Goal: Task Accomplishment & Management: Manage account settings

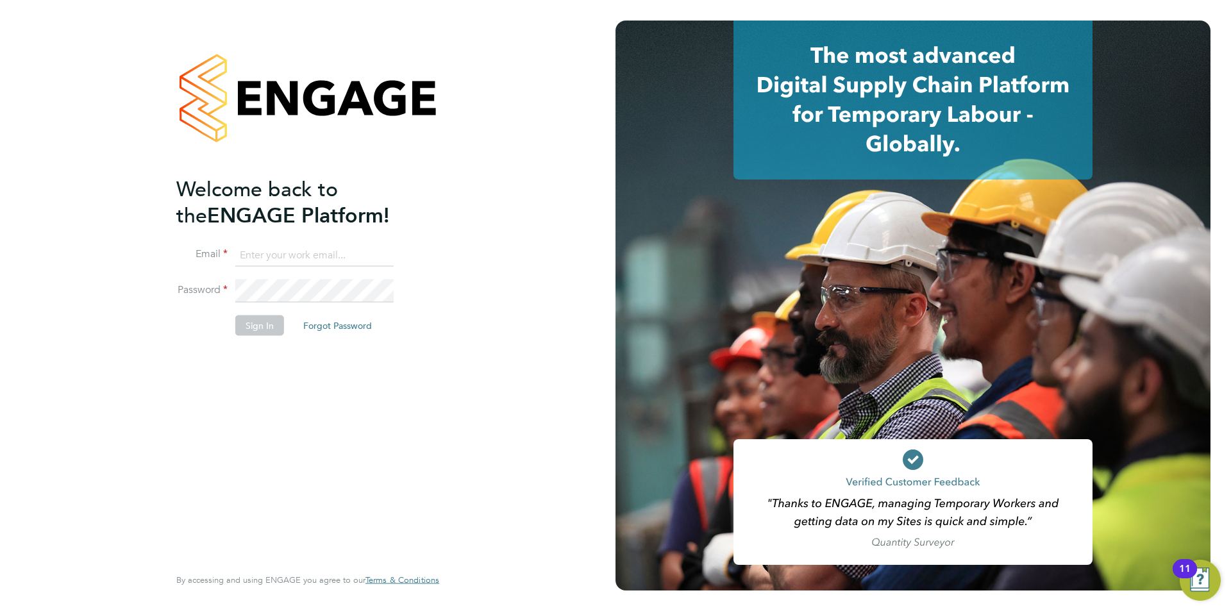
type input "[EMAIL_ADDRESS][DOMAIN_NAME]"
click at [256, 326] on button "Sign In" at bounding box center [259, 325] width 49 height 21
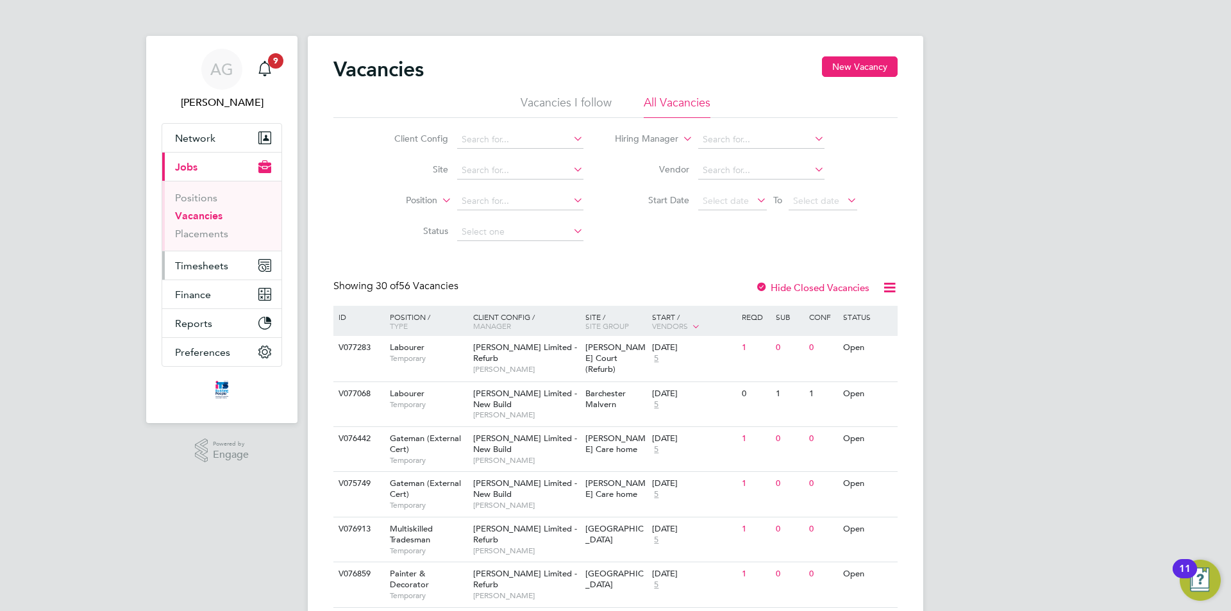
click at [199, 267] on span "Timesheets" at bounding box center [201, 266] width 53 height 12
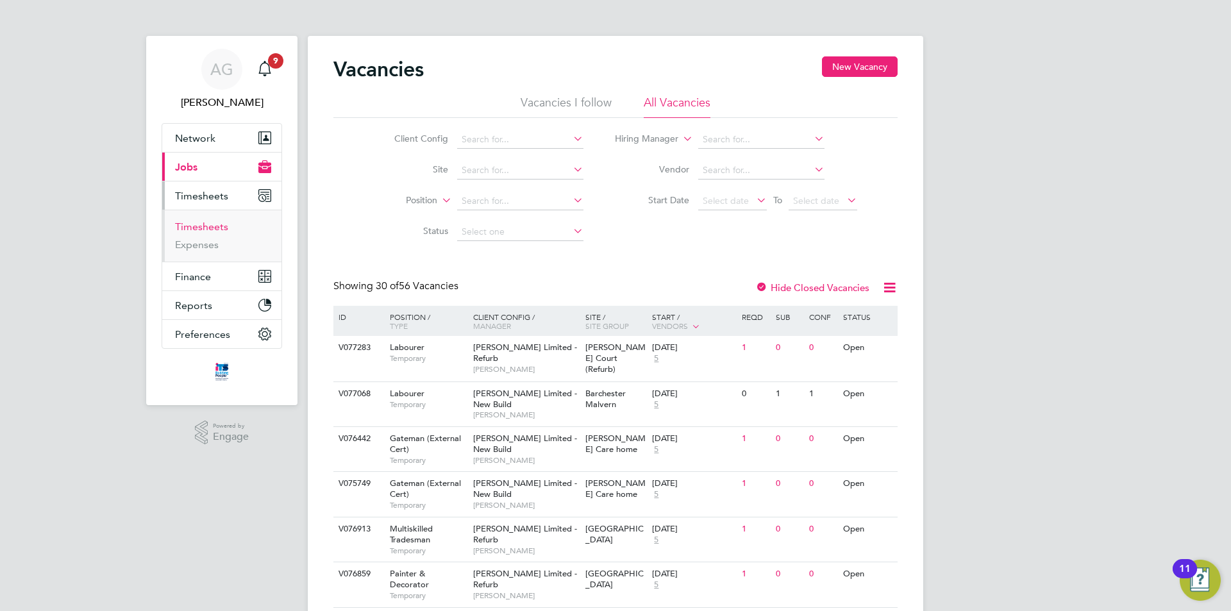
click at [201, 221] on link "Timesheets" at bounding box center [201, 227] width 53 height 12
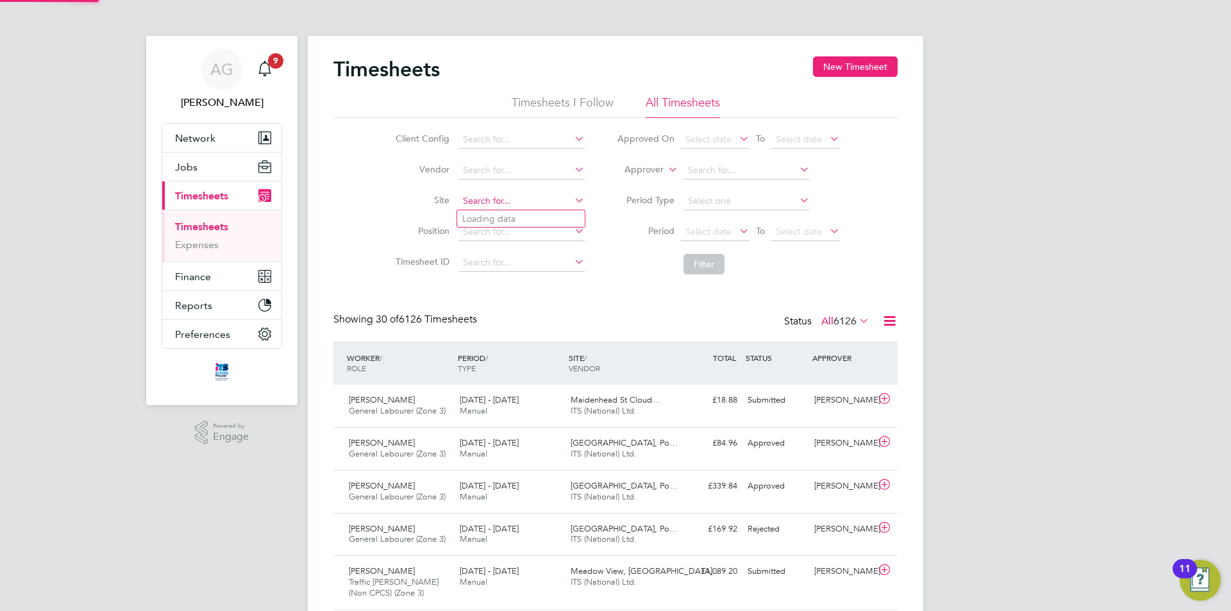
click at [492, 201] on input at bounding box center [521, 201] width 126 height 18
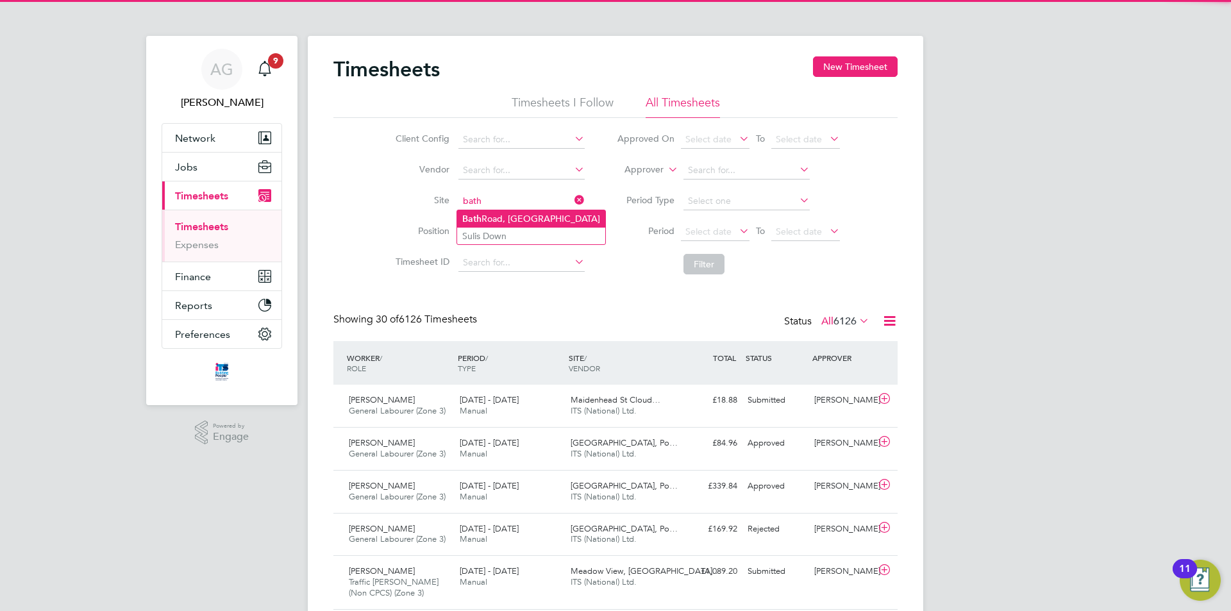
click at [494, 211] on li "Bath Road, Bristol" at bounding box center [531, 218] width 148 height 17
type input "[GEOGRAPHIC_DATA]"
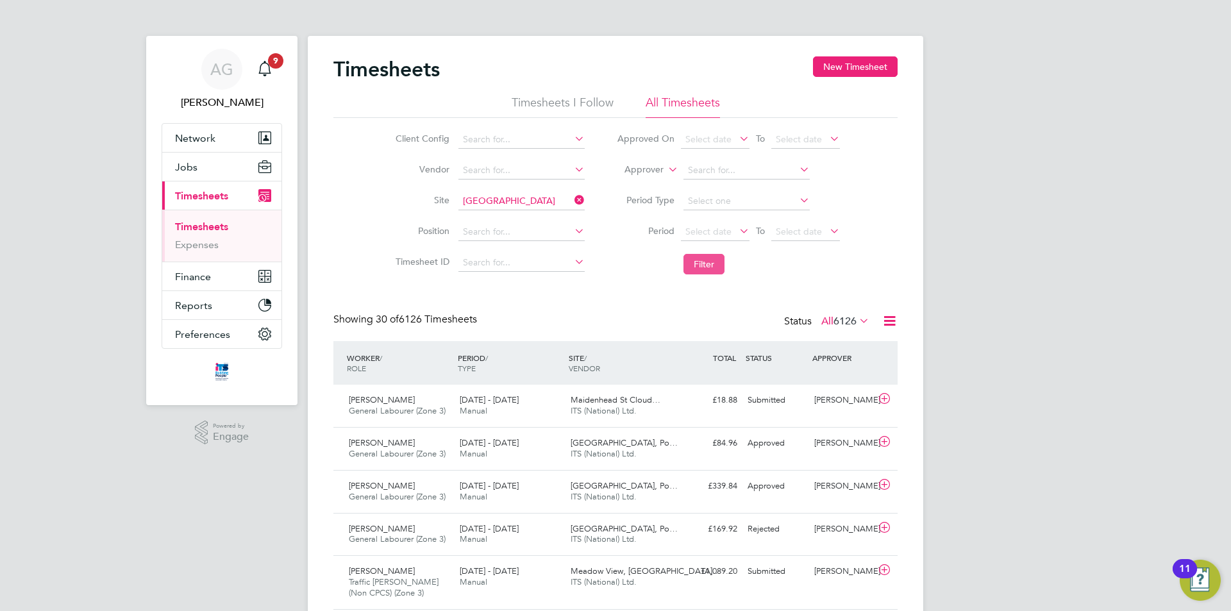
click at [698, 267] on button "Filter" at bounding box center [703, 264] width 41 height 21
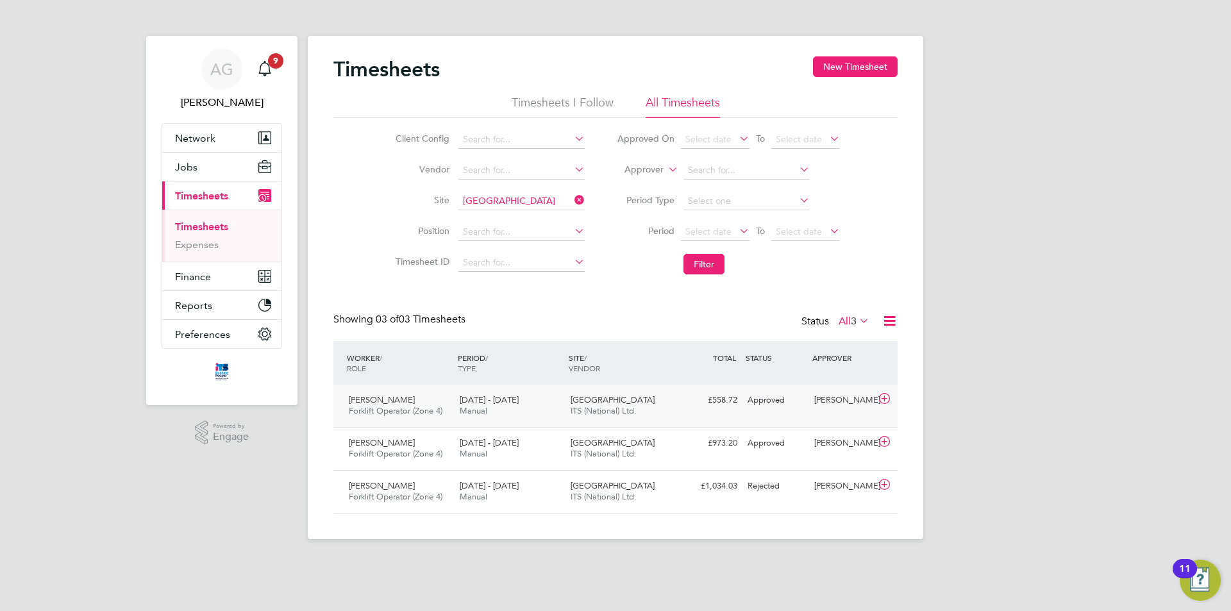
click at [778, 402] on div "Approved" at bounding box center [775, 400] width 67 height 21
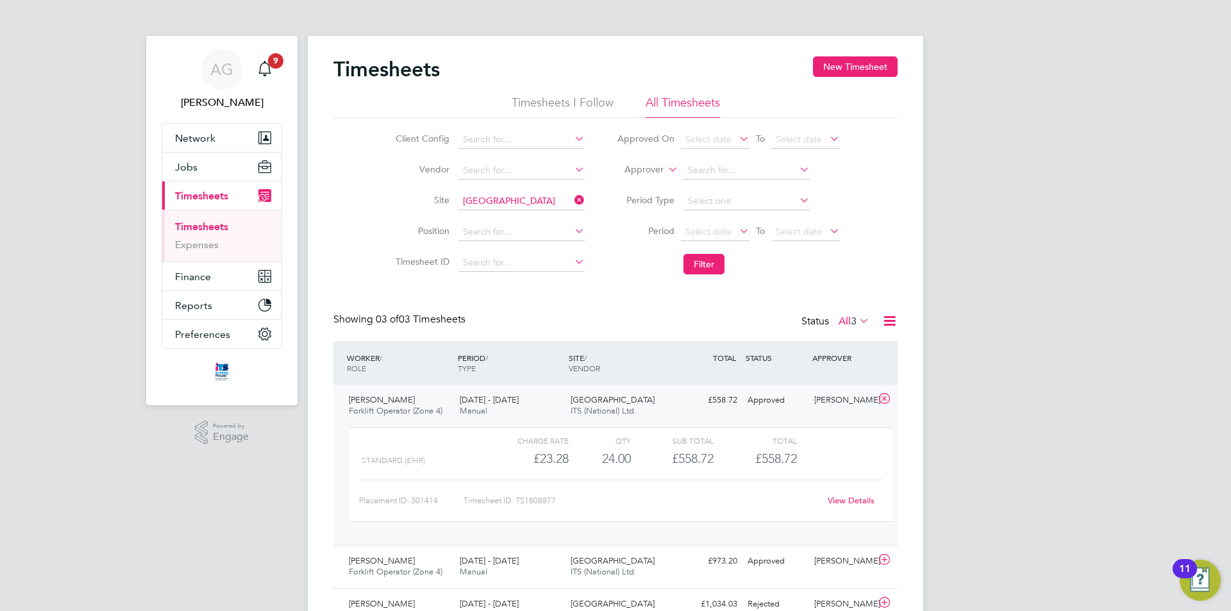
click at [572, 199] on icon at bounding box center [572, 200] width 0 height 18
click at [500, 199] on input at bounding box center [521, 201] width 126 height 18
click at [512, 206] on input "[PERSON_NAME]" at bounding box center [521, 201] width 126 height 18
click at [512, 215] on li "Cribbs Causeway" at bounding box center [521, 218] width 128 height 17
type input "[PERSON_NAME] Causeway"
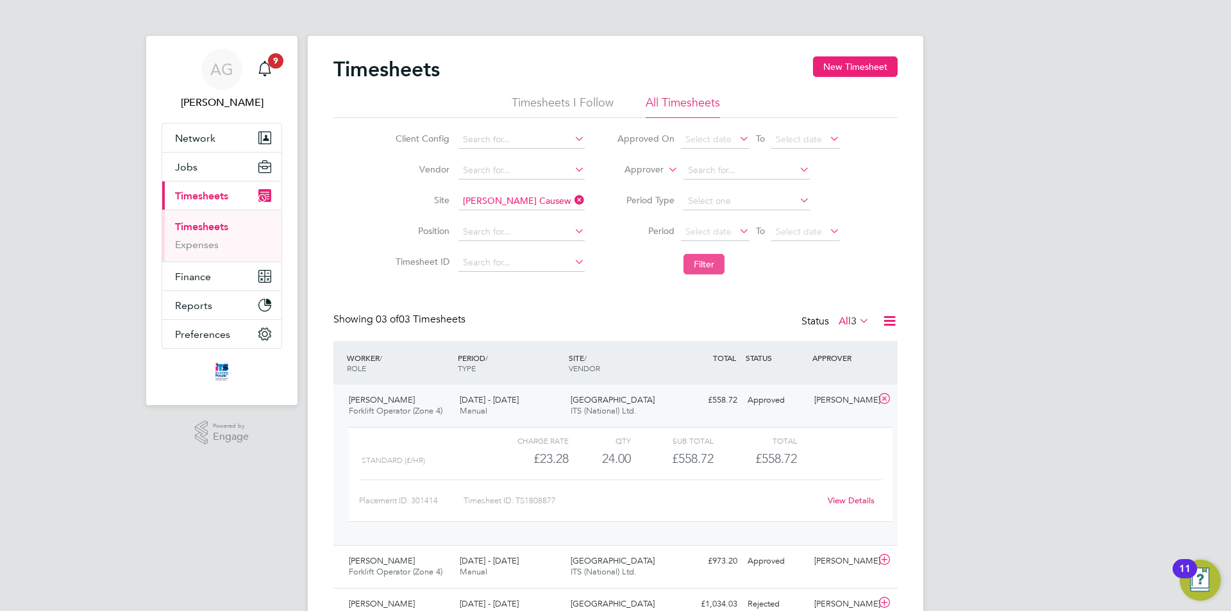
click at [716, 268] on button "Filter" at bounding box center [703, 264] width 41 height 21
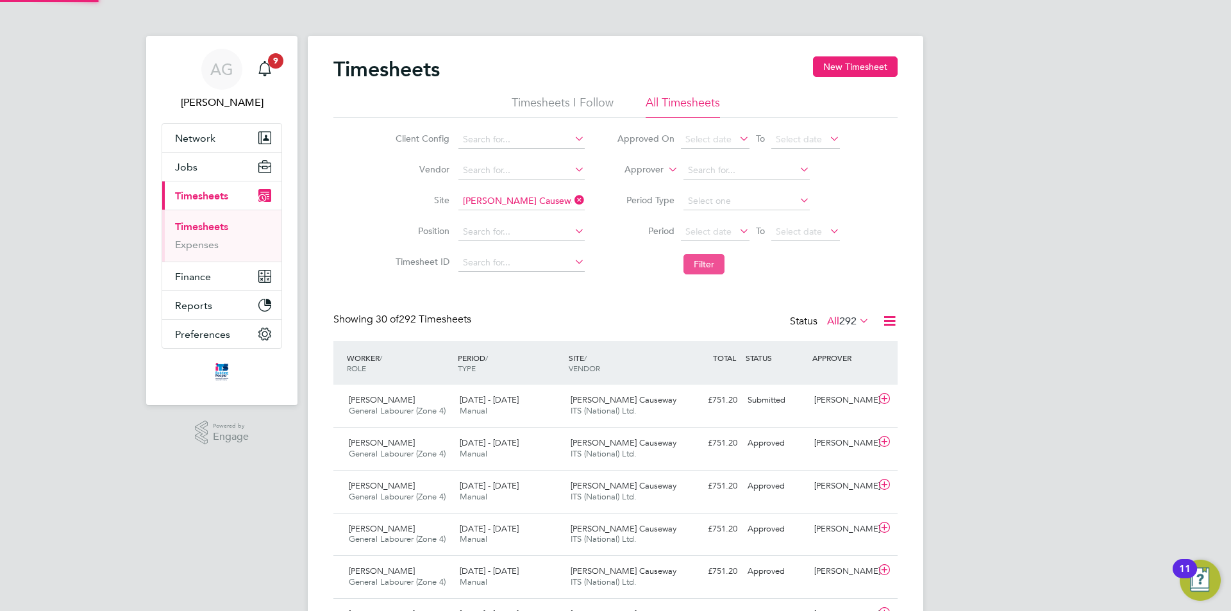
scroll to position [33, 112]
click at [828, 400] on div "[PERSON_NAME]" at bounding box center [842, 400] width 67 height 21
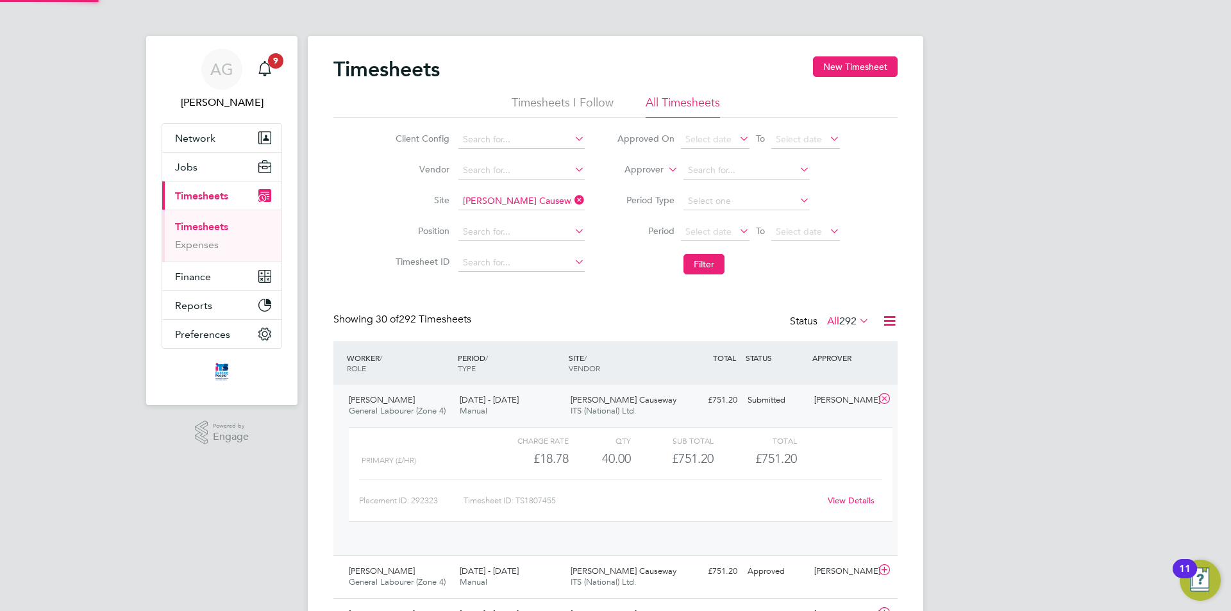
scroll to position [22, 125]
click at [841, 499] on link "View Details" at bounding box center [851, 500] width 47 height 11
click at [208, 199] on span "Timesheets" at bounding box center [201, 196] width 53 height 12
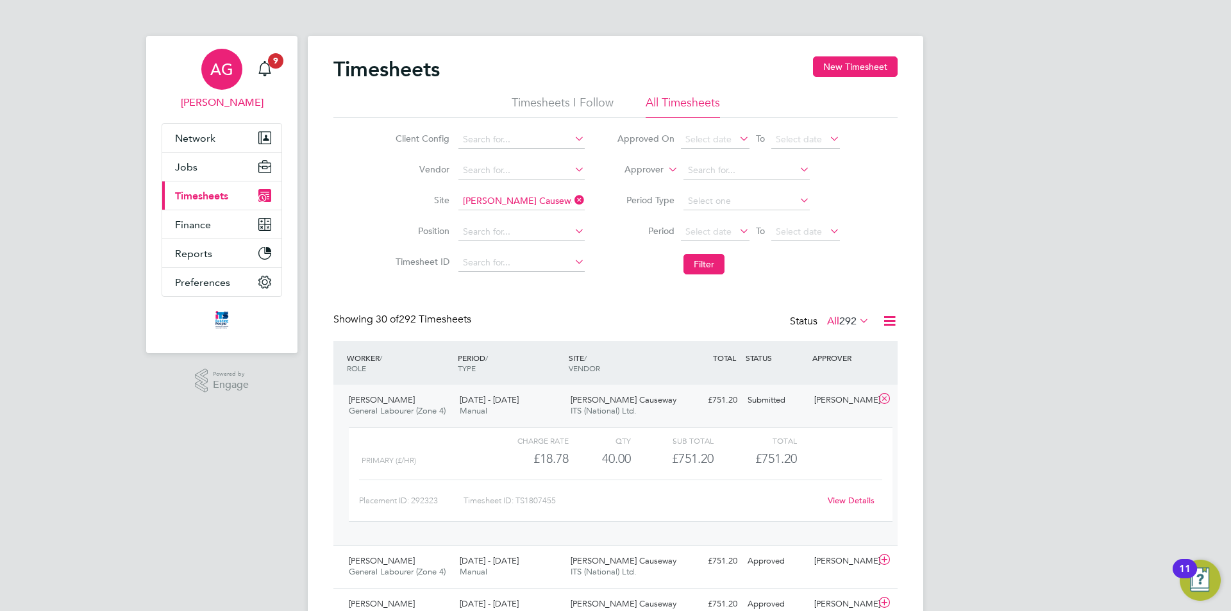
click at [212, 71] on span "AG" at bounding box center [221, 69] width 23 height 17
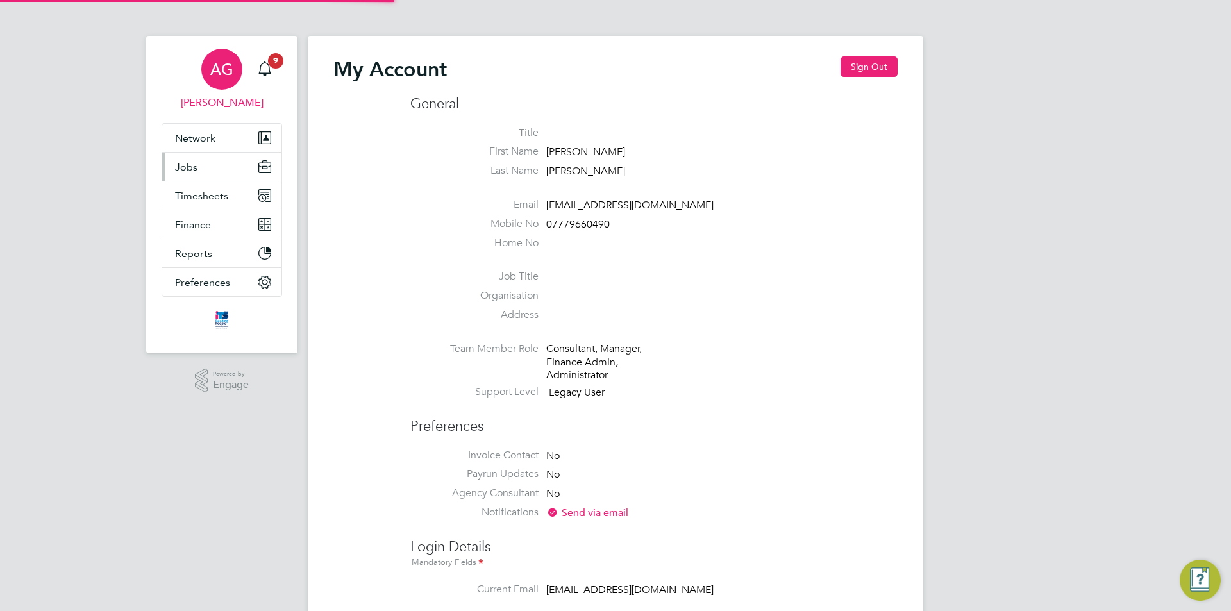
type input "andygraham@itsconstruction.co.uk"
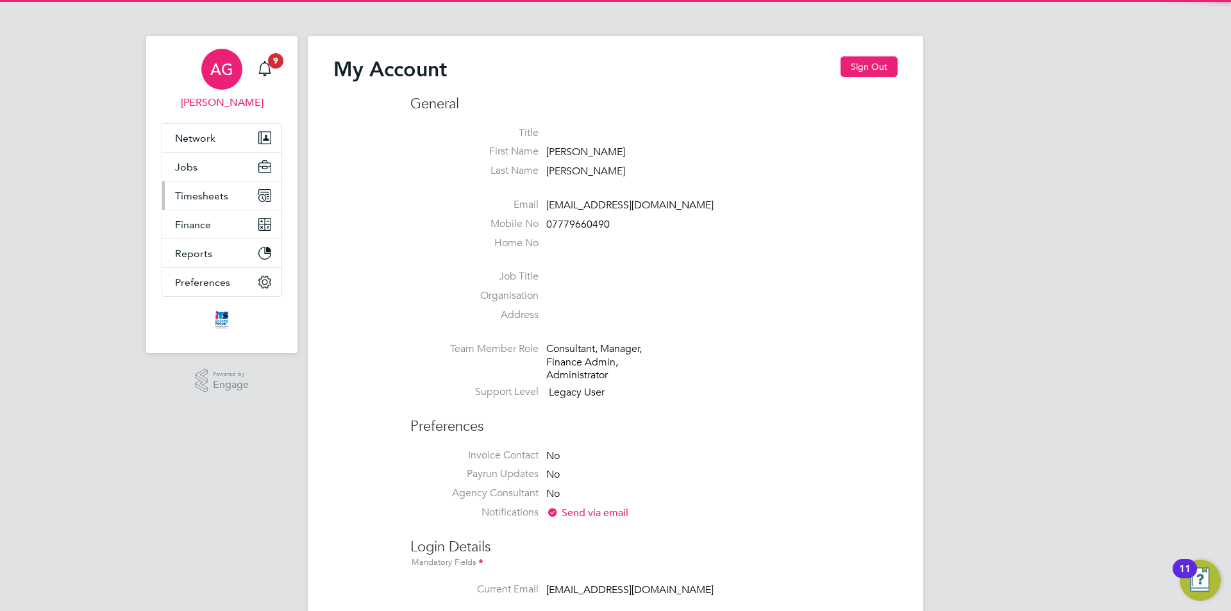
click at [188, 194] on span "Timesheets" at bounding box center [201, 196] width 53 height 12
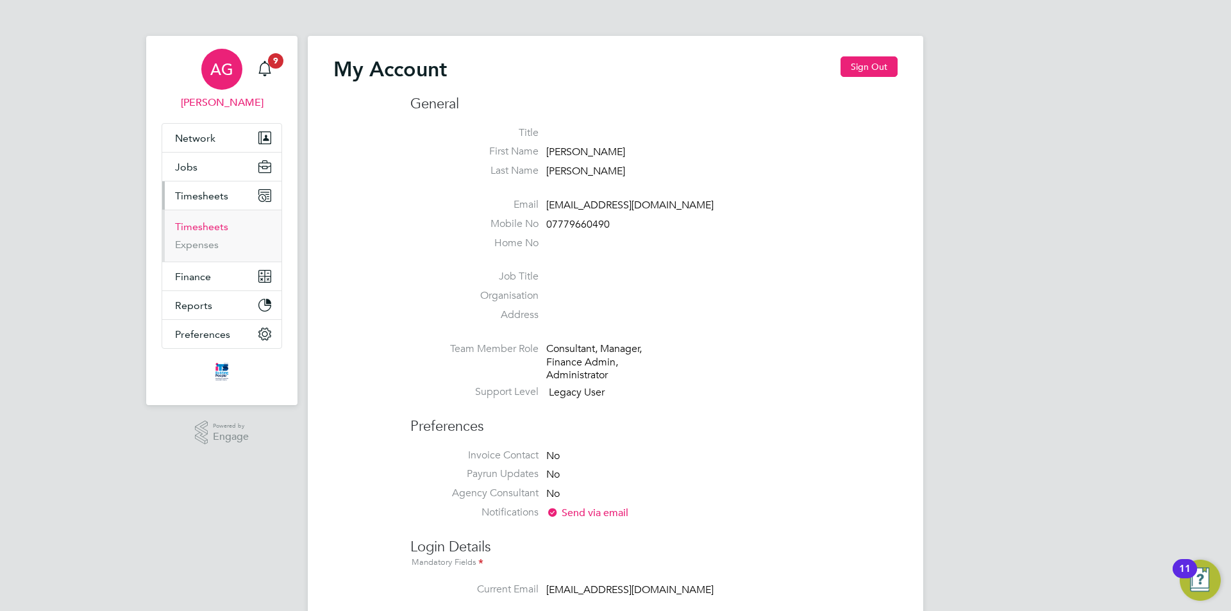
click at [201, 226] on link "Timesheets" at bounding box center [201, 227] width 53 height 12
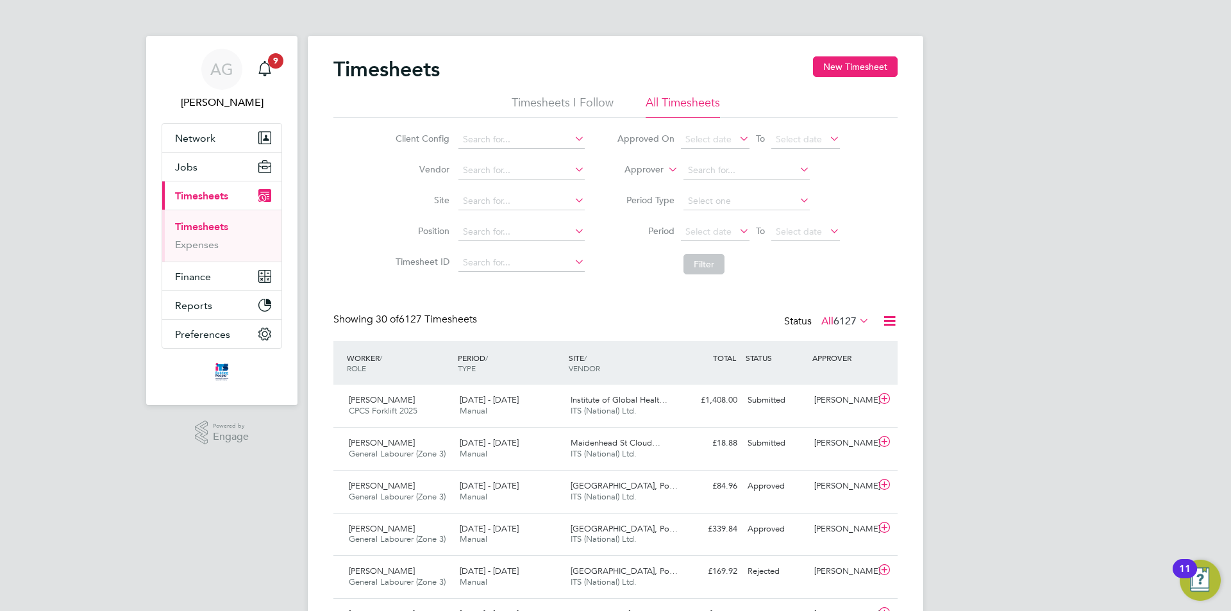
scroll to position [33, 112]
click at [465, 201] on input at bounding box center [521, 201] width 126 height 18
type input "67CD02 -Royal Parade"
click at [572, 199] on icon at bounding box center [572, 200] width 0 height 18
click at [505, 197] on input at bounding box center [521, 201] width 126 height 18
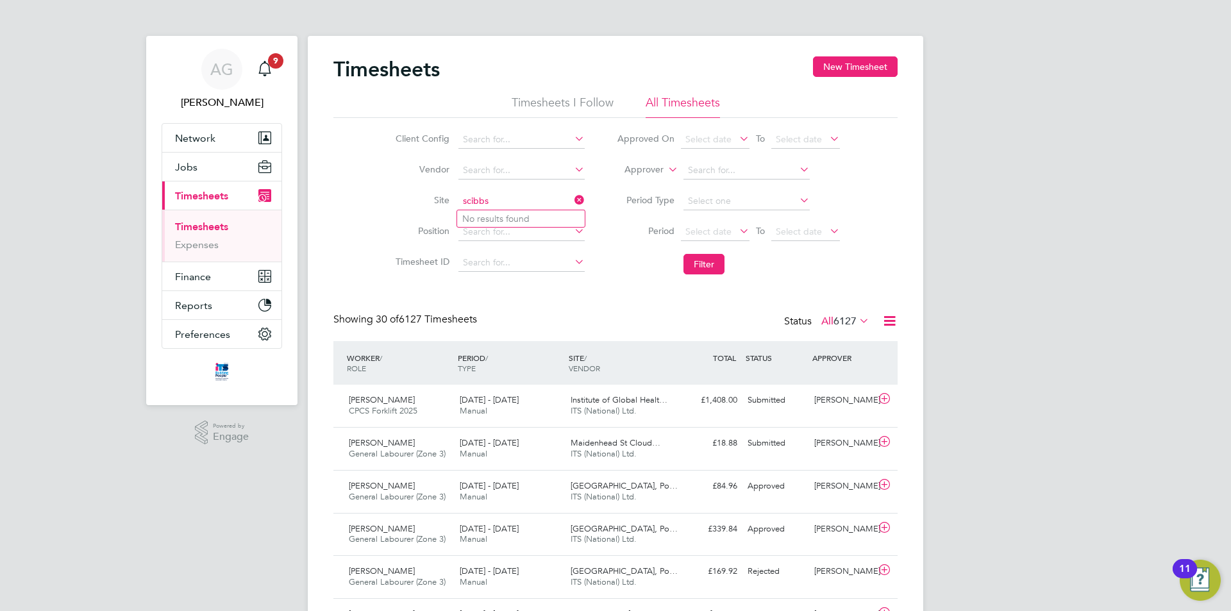
click at [468, 199] on input "scibbs" at bounding box center [521, 201] width 126 height 18
click at [467, 201] on input "cibbs" at bounding box center [521, 201] width 126 height 18
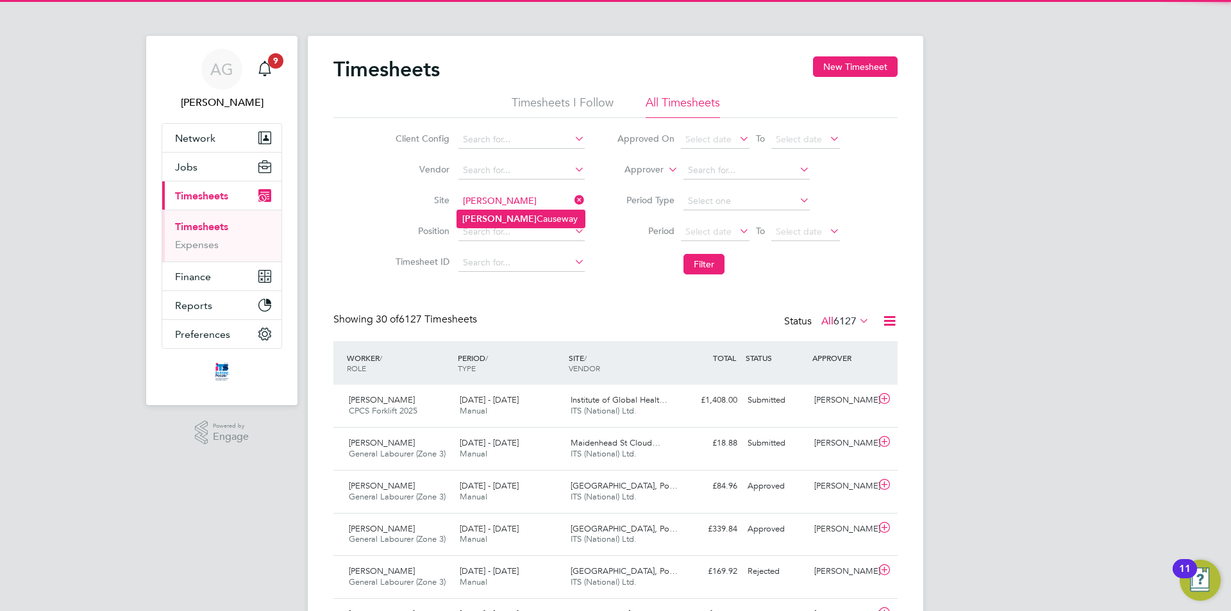
click at [492, 219] on li "Cribbs Causeway" at bounding box center [521, 218] width 128 height 17
type input "[PERSON_NAME] Causeway"
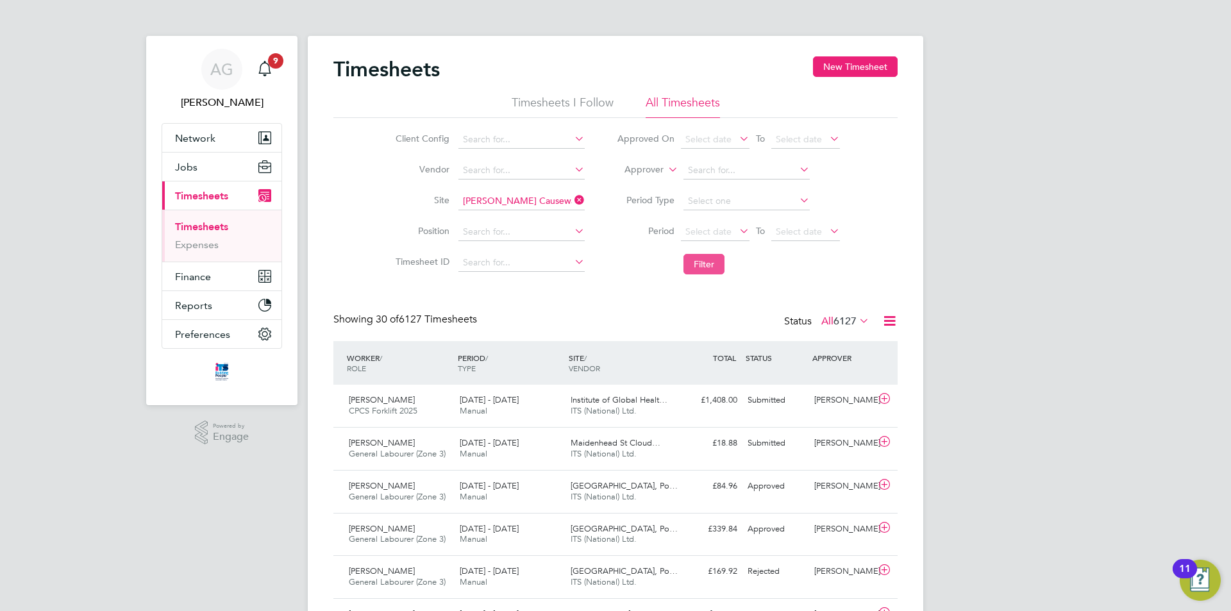
click at [714, 271] on button "Filter" at bounding box center [703, 264] width 41 height 21
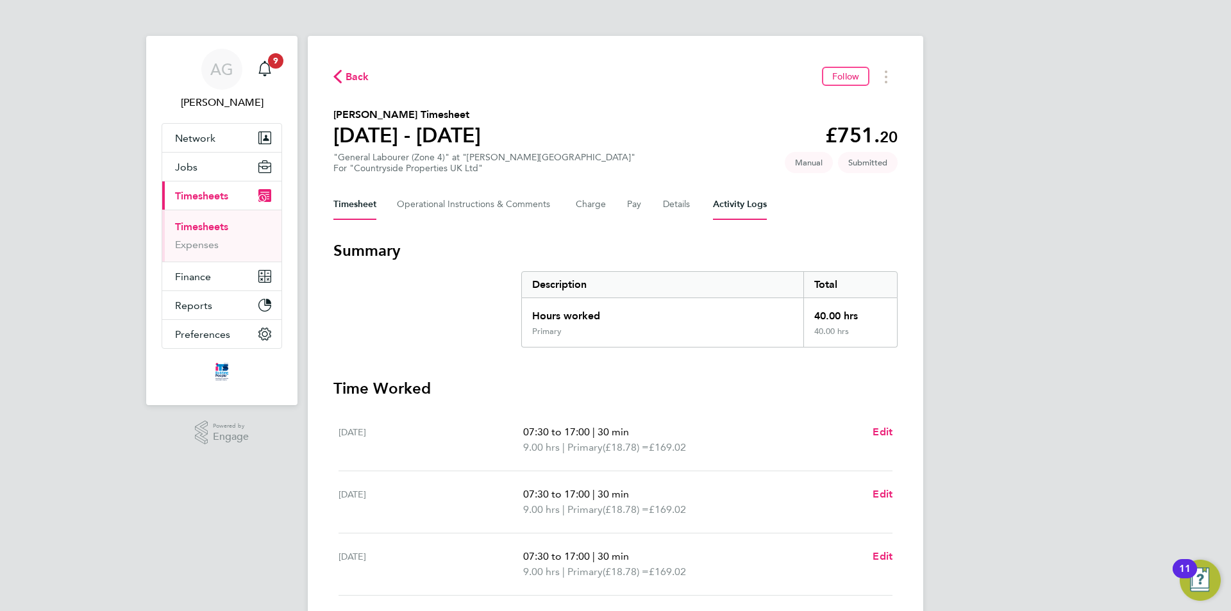
click at [731, 212] on Logs-tab "Activity Logs" at bounding box center [740, 204] width 54 height 31
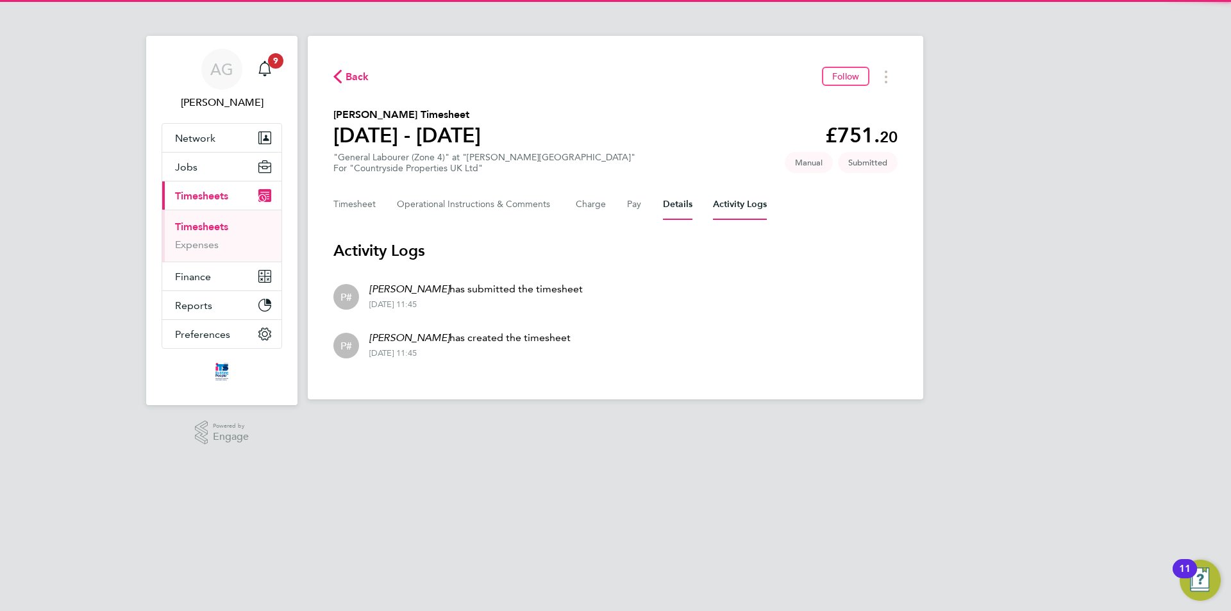
click at [680, 209] on button "Details" at bounding box center [677, 204] width 29 height 31
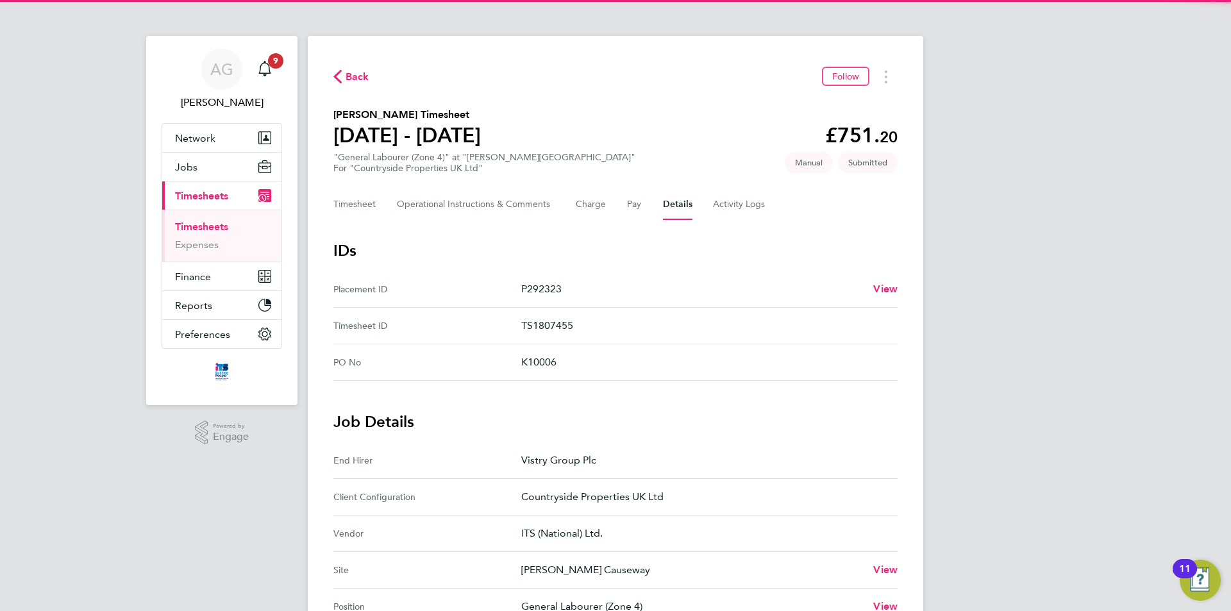
click at [623, 208] on div "Timesheet Operational Instructions & Comments Charge Pay Details Activity Logs" at bounding box center [615, 204] width 564 height 31
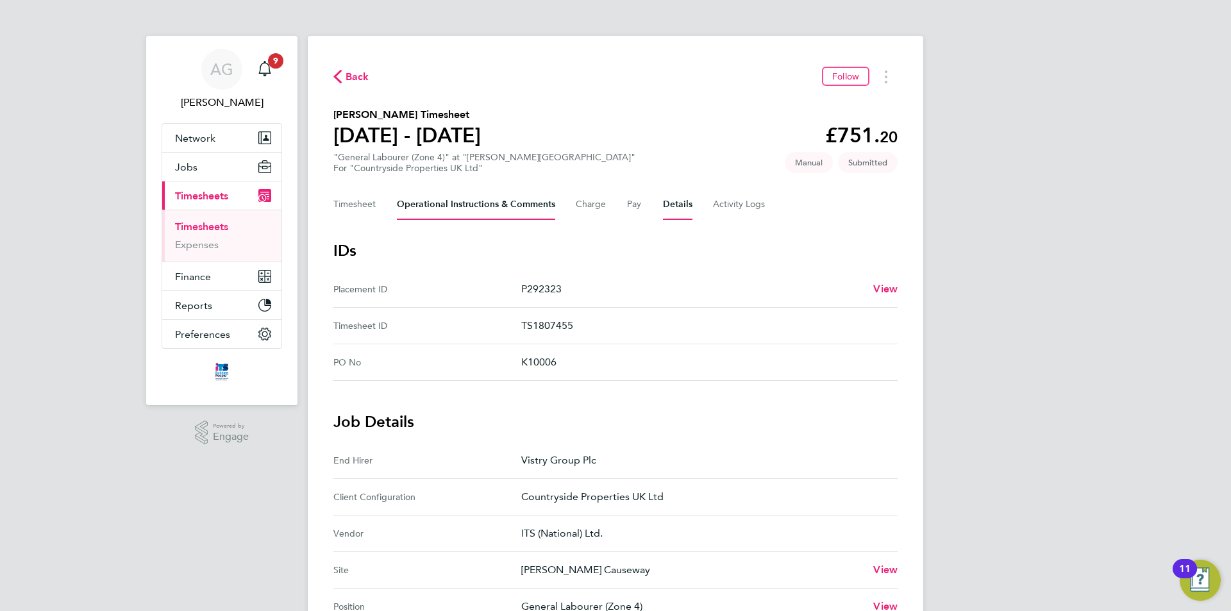
click at [489, 205] on Comments-tab "Operational Instructions & Comments" at bounding box center [476, 204] width 158 height 31
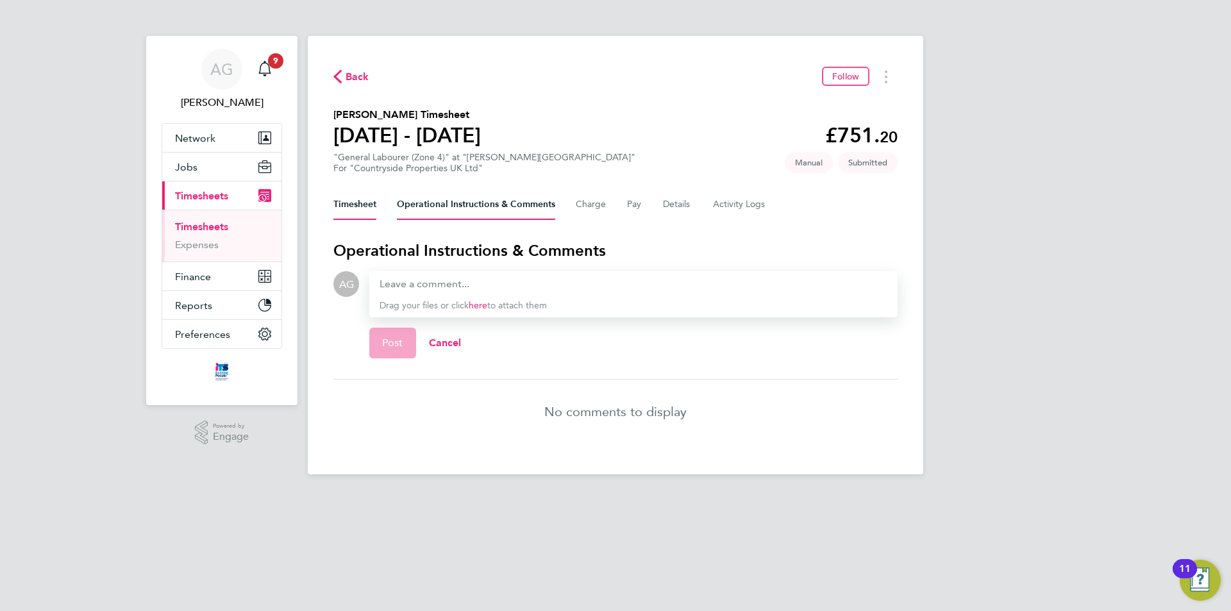
click at [363, 199] on button "Timesheet" at bounding box center [354, 204] width 43 height 31
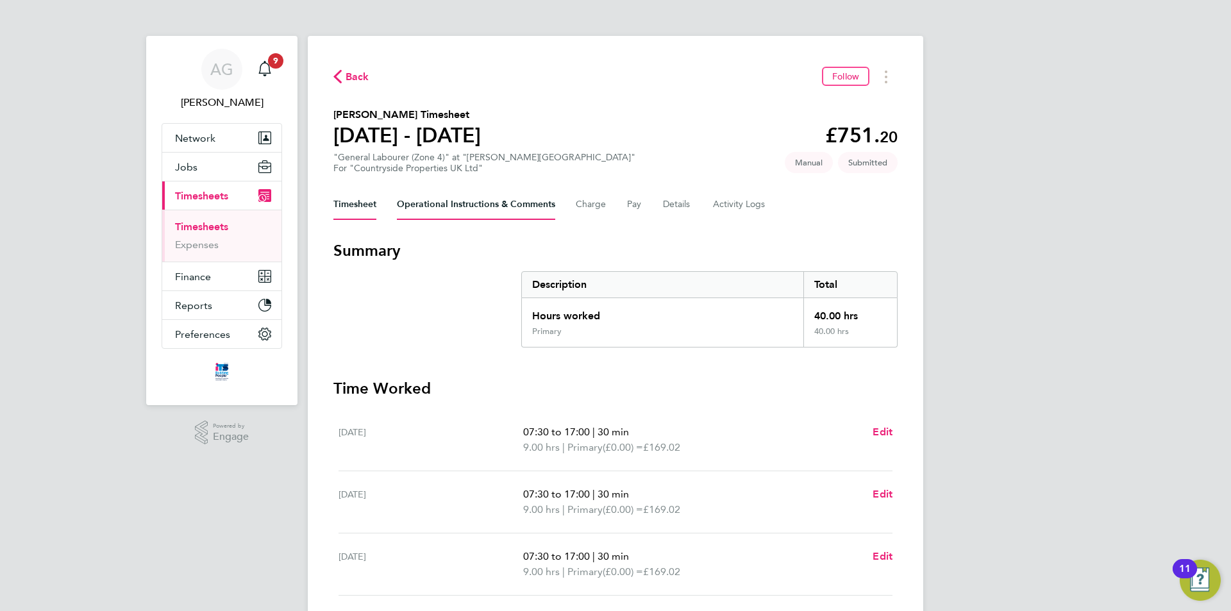
click at [408, 205] on Comments-tab "Operational Instructions & Comments" at bounding box center [476, 204] width 158 height 31
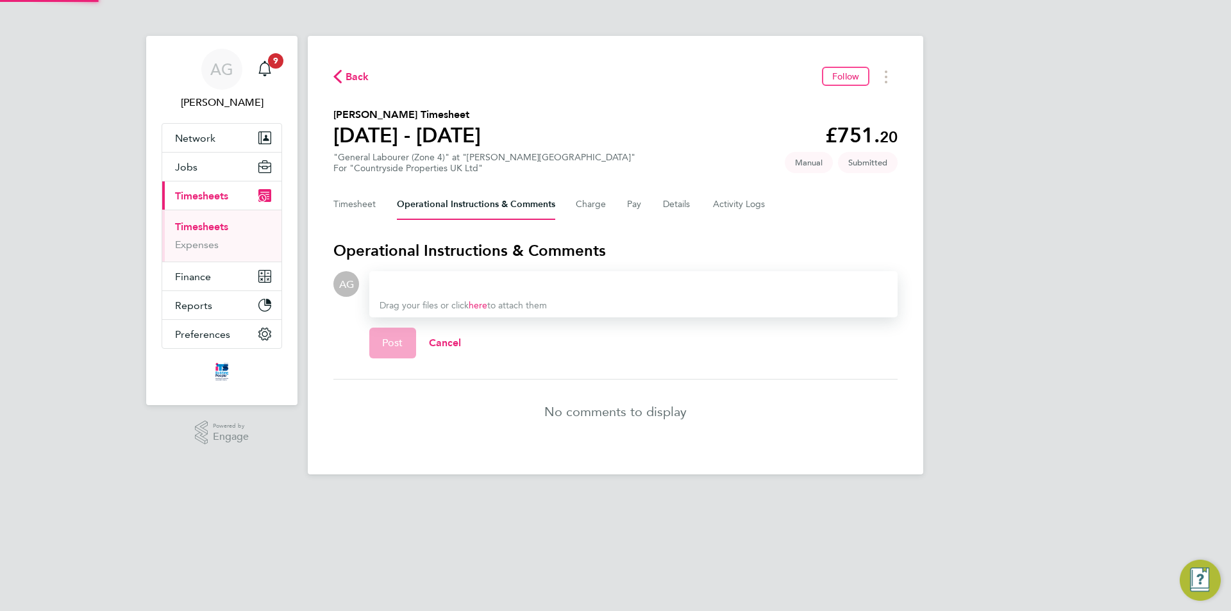
click at [574, 205] on div "Timesheet Operational Instructions & Comments Charge Pay Details Activity Logs" at bounding box center [615, 204] width 564 height 31
click at [585, 208] on button "Charge" at bounding box center [591, 204] width 31 height 31
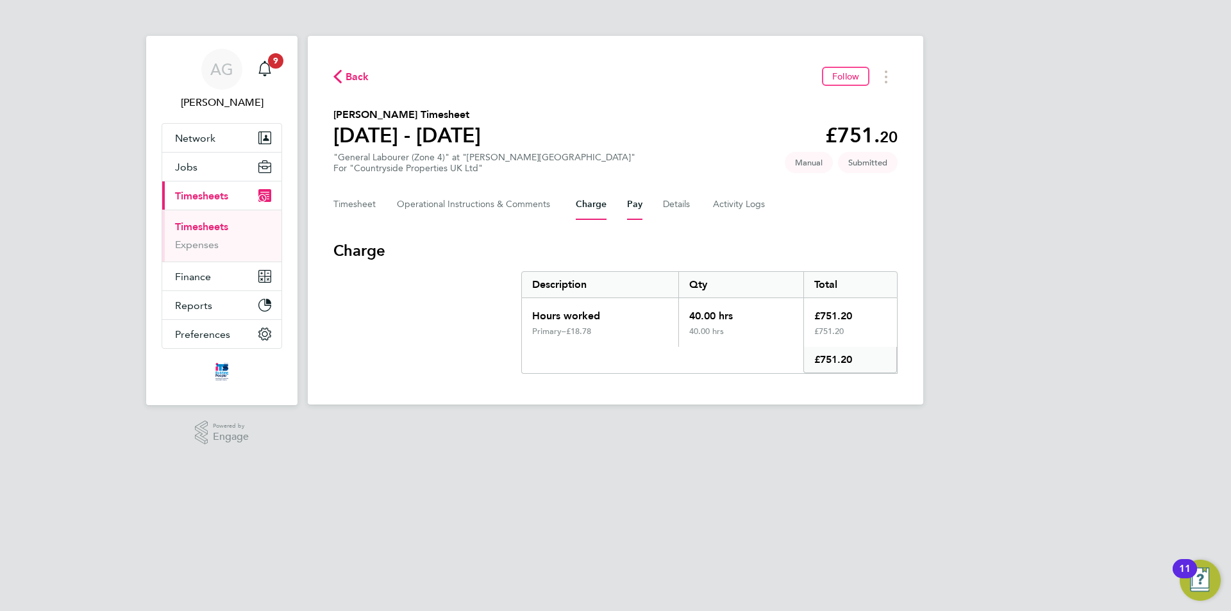
click at [639, 207] on button "Pay" at bounding box center [634, 204] width 15 height 31
click at [672, 203] on button "Details" at bounding box center [677, 204] width 29 height 31
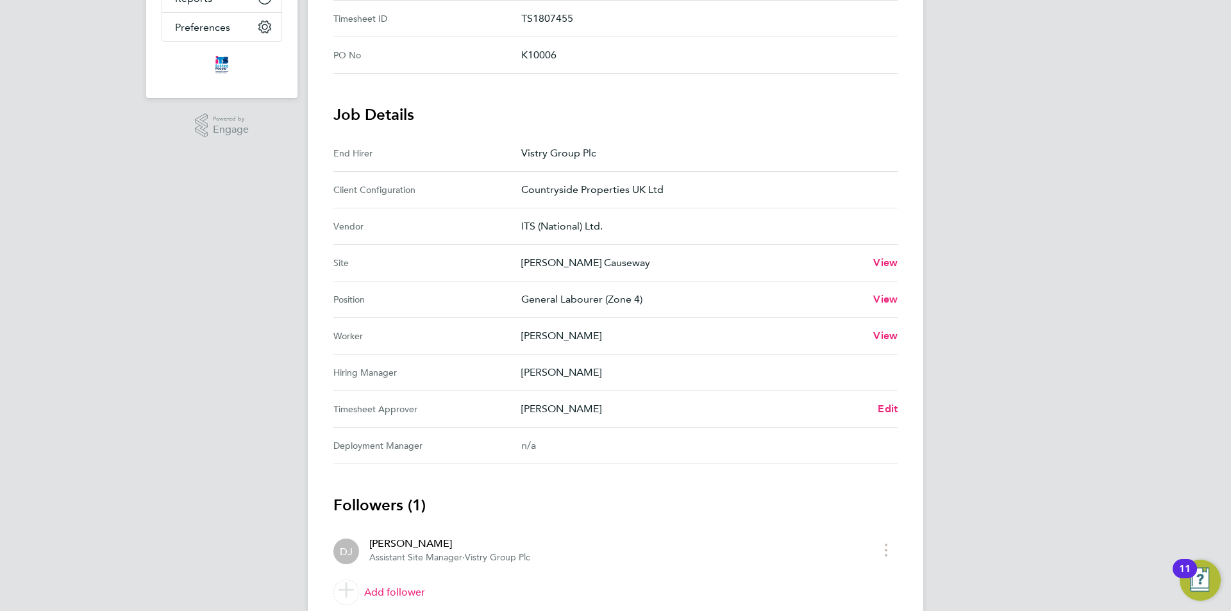
scroll to position [358, 0]
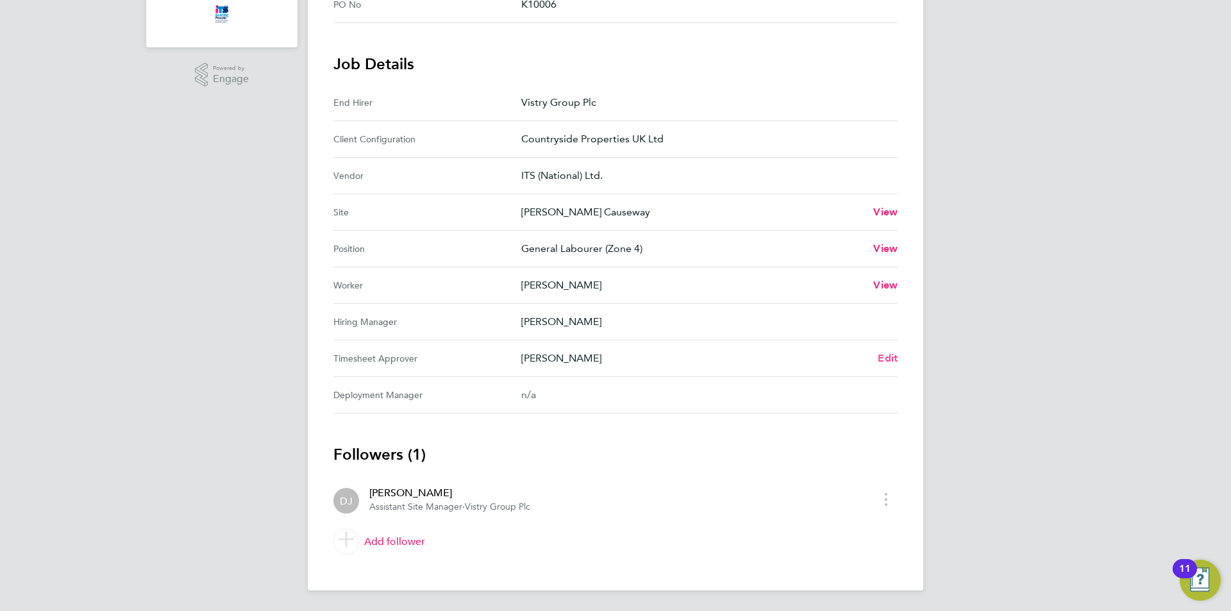
click at [894, 358] on span "Edit" at bounding box center [888, 358] width 20 height 12
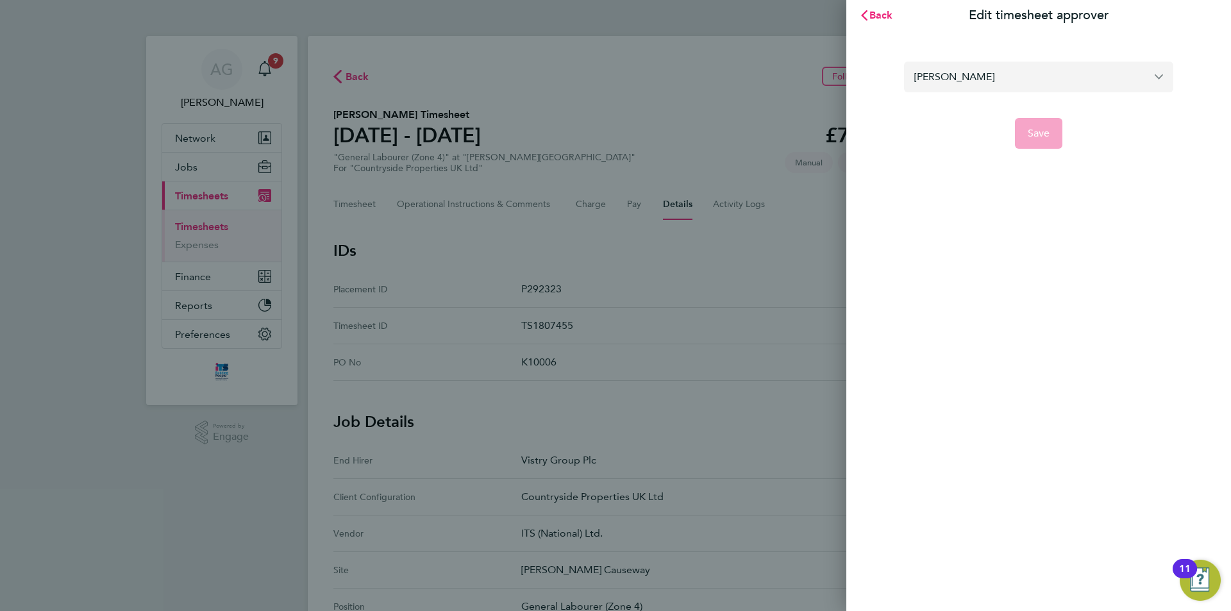
click at [980, 72] on input "[PERSON_NAME]" at bounding box center [1038, 77] width 269 height 30
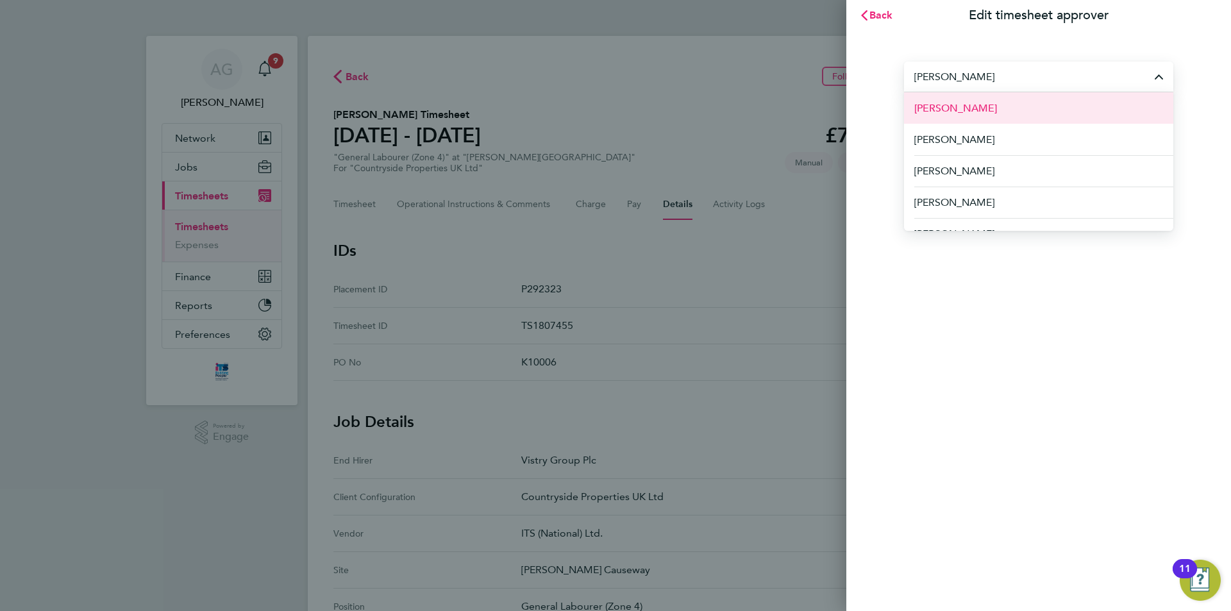
click at [950, 111] on span "[PERSON_NAME]" at bounding box center [955, 108] width 83 height 15
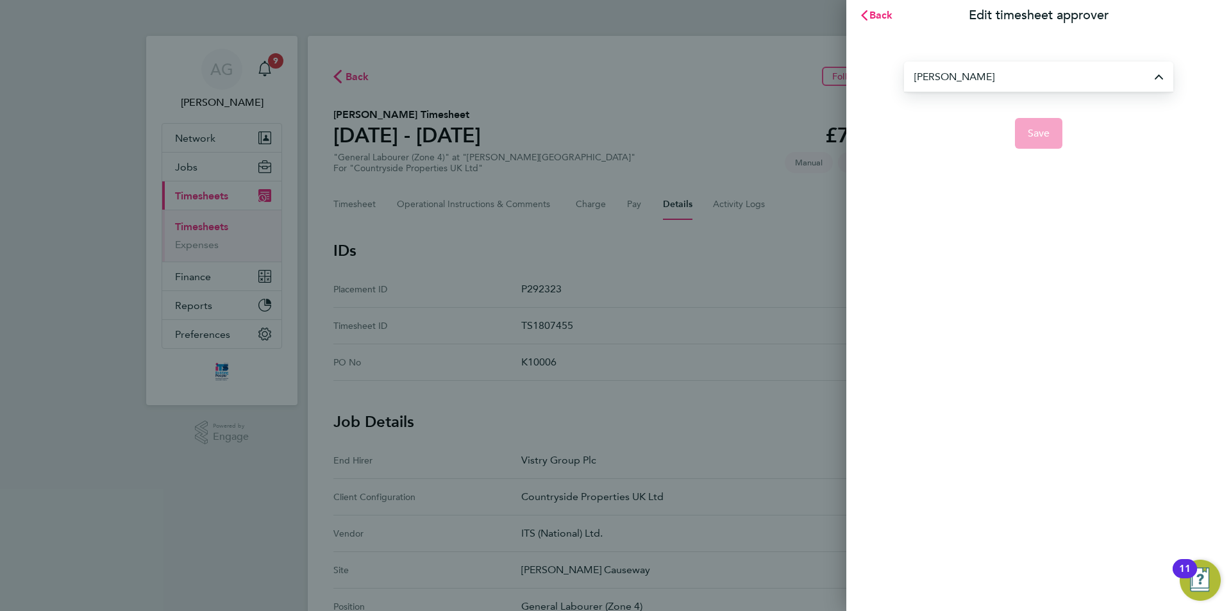
type input "[PERSON_NAME]"
click at [1047, 135] on span "Save" at bounding box center [1039, 133] width 22 height 13
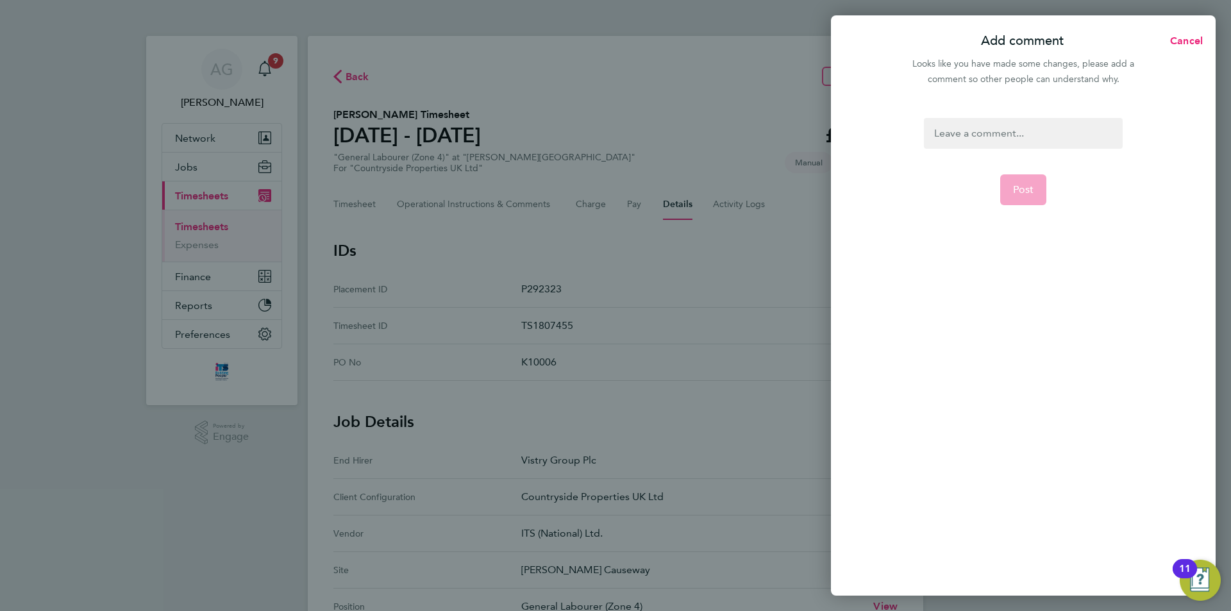
click at [1010, 140] on div at bounding box center [1023, 133] width 198 height 31
click at [987, 133] on div at bounding box center [1023, 133] width 198 height 31
click at [1177, 42] on span "Cancel" at bounding box center [1184, 41] width 37 height 12
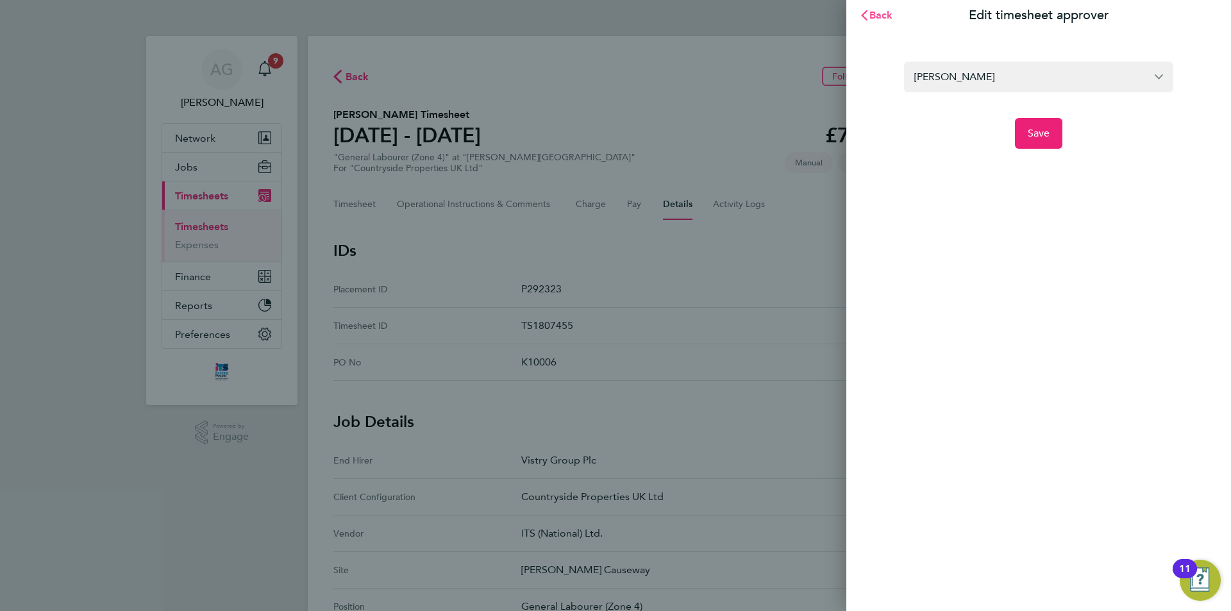
click at [882, 13] on span "Back" at bounding box center [881, 15] width 24 height 12
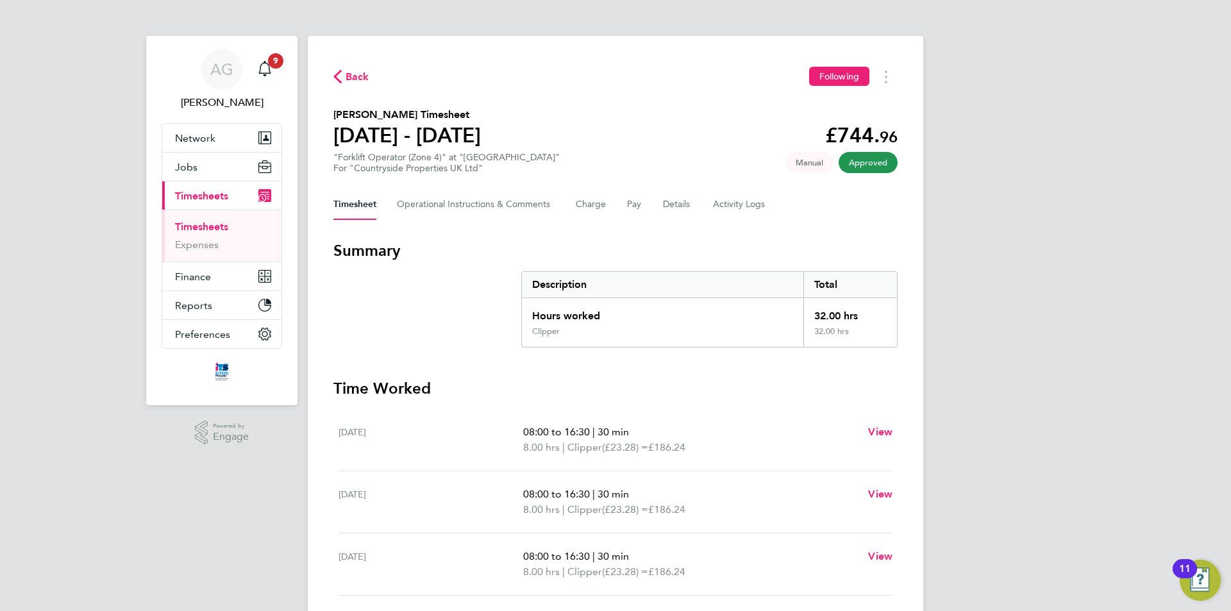
click at [196, 228] on link "Timesheets" at bounding box center [201, 227] width 53 height 12
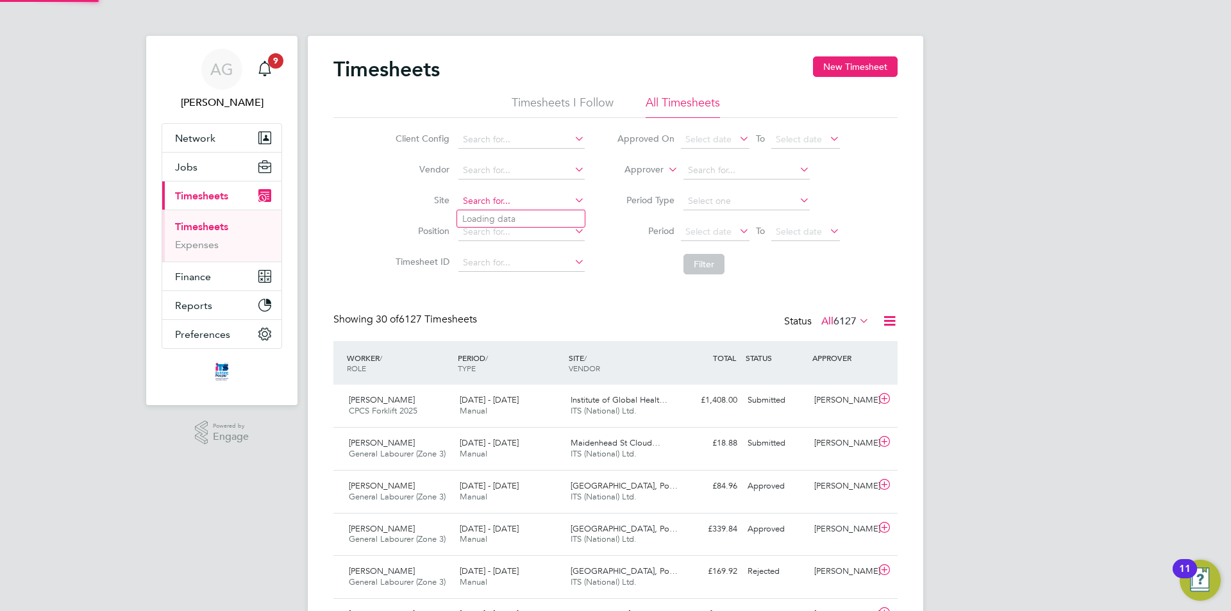
click at [469, 200] on input at bounding box center [521, 201] width 126 height 18
click at [478, 221] on b "[PERSON_NAME]" at bounding box center [499, 218] width 74 height 11
type input "[PERSON_NAME] Causeway"
click at [694, 266] on button "Filter" at bounding box center [703, 264] width 41 height 21
click at [226, 224] on link "Timesheets" at bounding box center [201, 227] width 53 height 12
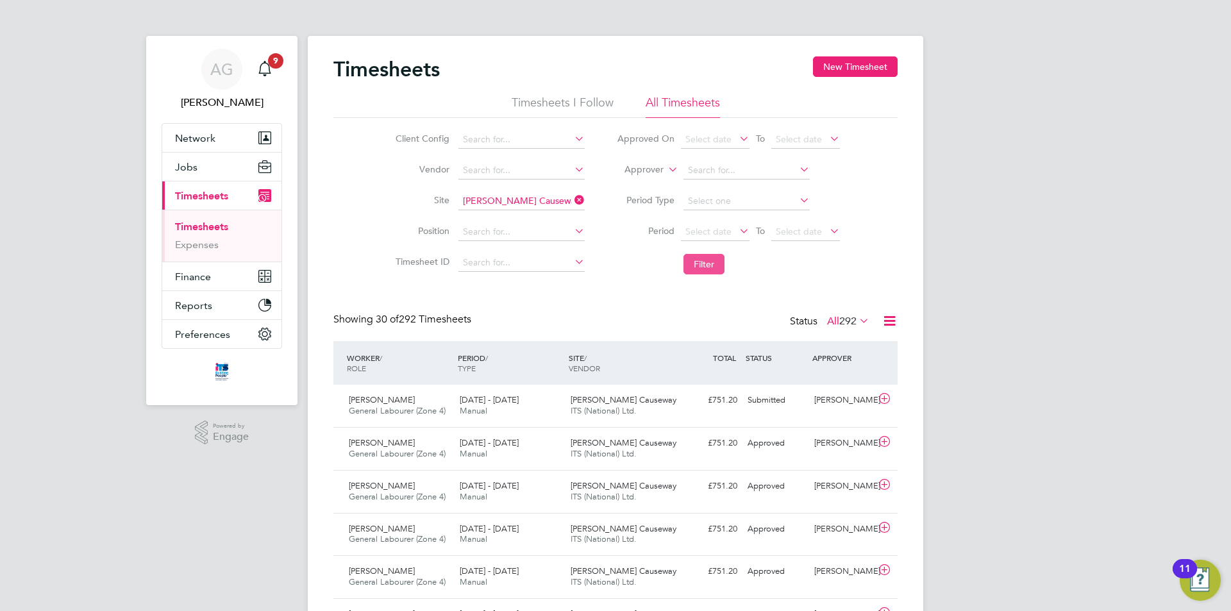
click at [712, 271] on button "Filter" at bounding box center [703, 264] width 41 height 21
click at [698, 265] on button "Filter" at bounding box center [703, 264] width 41 height 21
click at [699, 264] on button "Filter" at bounding box center [703, 264] width 41 height 21
